Goal: Task Accomplishment & Management: Manage account settings

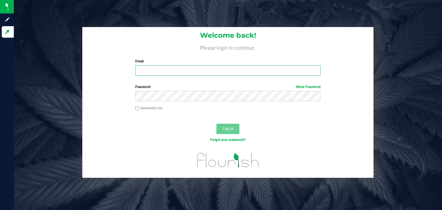
type input "[EMAIL_ADDRESS][DOMAIN_NAME]"
click at [196, 71] on input "[EMAIL_ADDRESS][DOMAIN_NAME]" at bounding box center [228, 70] width 186 height 10
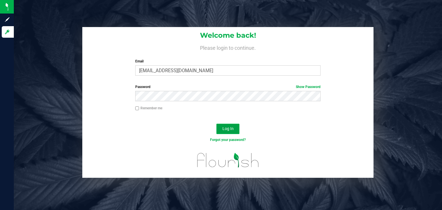
click at [228, 129] on span "Log In" at bounding box center [227, 128] width 11 height 5
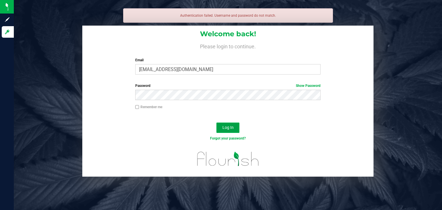
click at [227, 127] on span "Log In" at bounding box center [227, 127] width 11 height 5
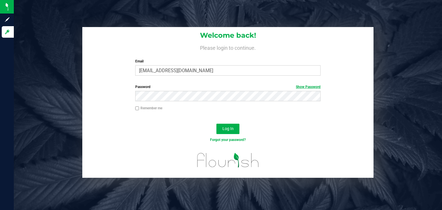
click at [308, 88] on link "Show Password" at bounding box center [308, 87] width 25 height 4
click at [119, 98] on div "Password Hide Password" at bounding box center [227, 94] width 291 height 21
click at [147, 125] on div "Log In" at bounding box center [227, 130] width 291 height 19
click at [225, 129] on span "Log In" at bounding box center [227, 128] width 11 height 5
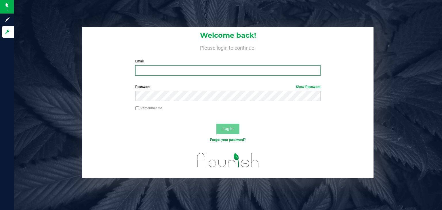
type input "[EMAIL_ADDRESS][DOMAIN_NAME]"
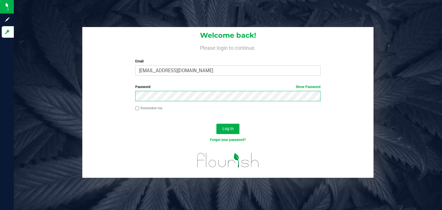
click at [129, 99] on div "Password Show Password" at bounding box center [227, 94] width 291 height 21
click at [216, 124] on button "Log In" at bounding box center [227, 129] width 23 height 10
